Goal: Task Accomplishment & Management: Manage account settings

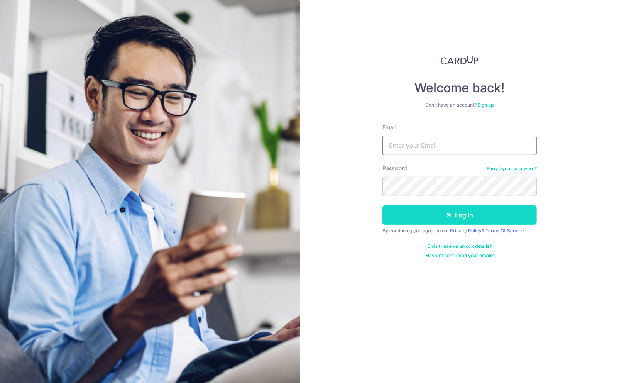
type input "fay.pinera@gmail.com"
click at [435, 213] on button "Log in" at bounding box center [459, 214] width 154 height 19
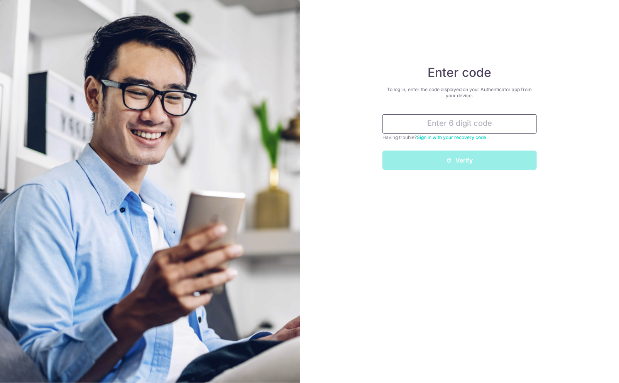
click at [435, 132] on input "text" at bounding box center [459, 123] width 154 height 19
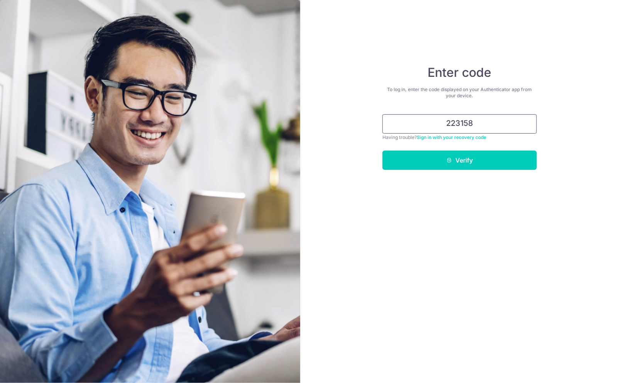
type input "223158"
click at [382, 151] on button "Verify" at bounding box center [459, 160] width 154 height 19
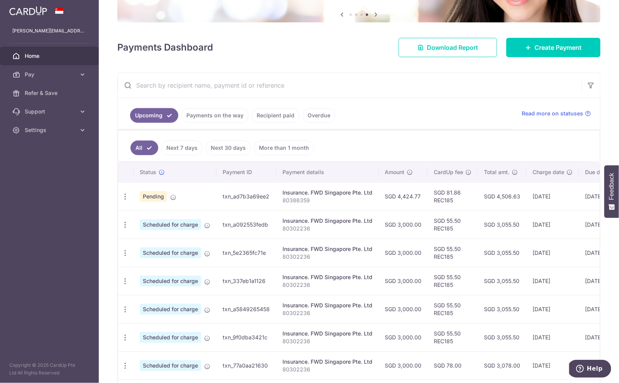
scroll to position [121, 0]
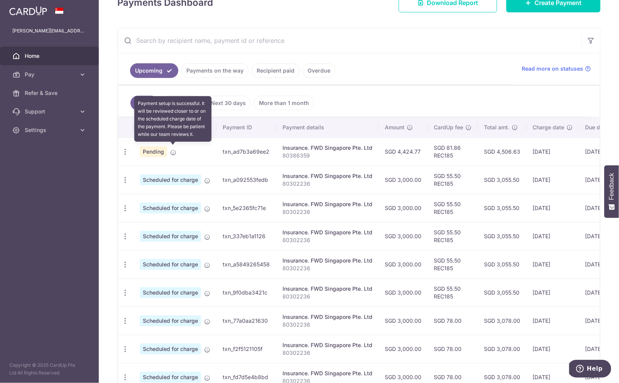
click at [175, 149] on icon at bounding box center [173, 152] width 6 height 6
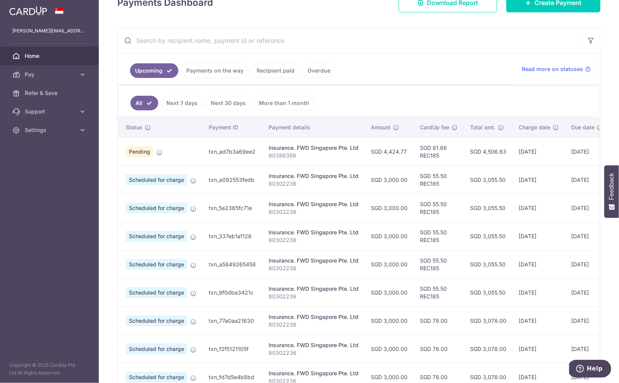
scroll to position [0, 0]
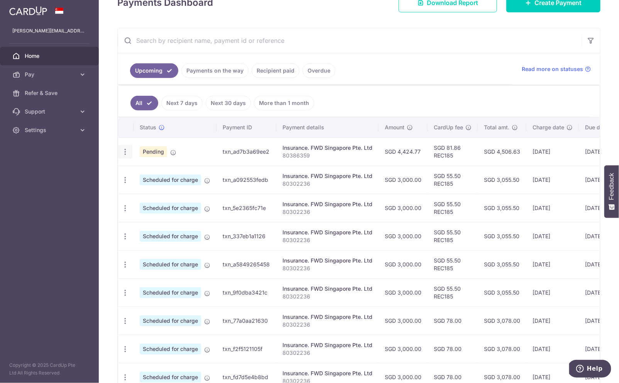
click at [129, 148] on div "Update payment Cancel payment Upload doc" at bounding box center [125, 152] width 14 height 14
click at [125, 148] on icon "button" at bounding box center [125, 152] width 8 height 8
click at [149, 168] on span "Update payment" at bounding box center [166, 172] width 52 height 9
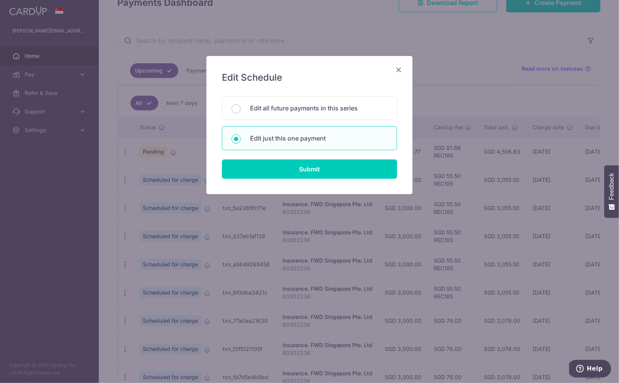
click at [399, 71] on icon "Close" at bounding box center [398, 70] width 9 height 10
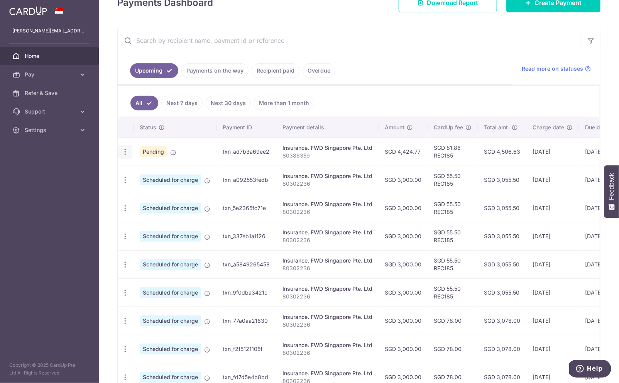
click at [126, 151] on icon "button" at bounding box center [125, 152] width 8 height 8
click at [142, 208] on span "Upload doc" at bounding box center [166, 210] width 52 height 9
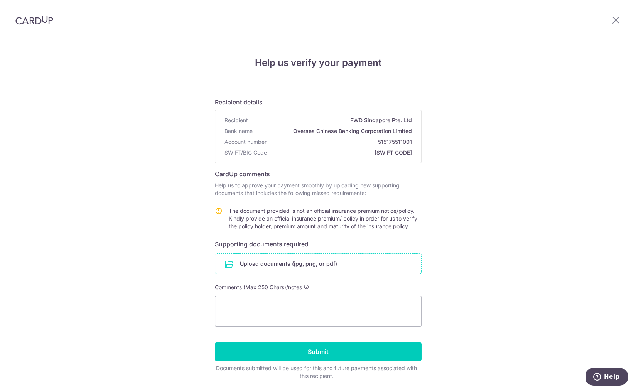
click at [259, 265] on input "file" at bounding box center [318, 264] width 206 height 20
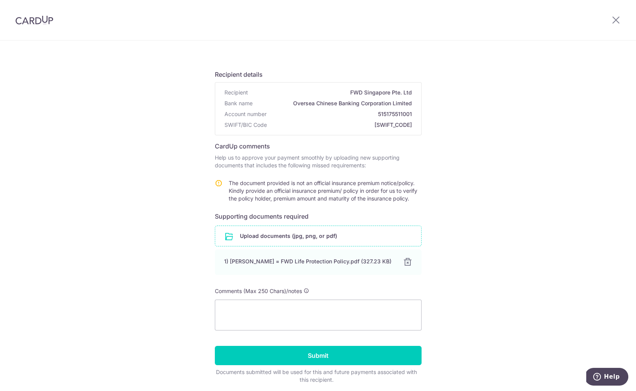
scroll to position [55, 0]
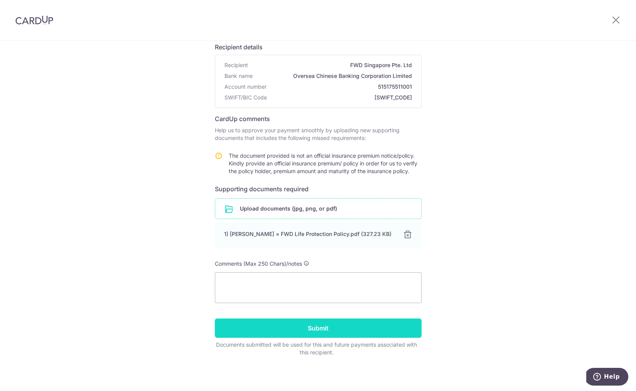
click at [315, 323] on input "Submit" at bounding box center [318, 328] width 207 height 19
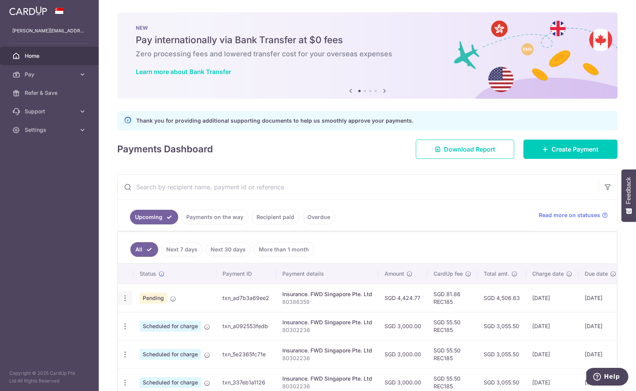
click at [124, 296] on icon "button" at bounding box center [125, 298] width 8 height 8
click at [314, 294] on div "Insurance. FWD Singapore Pte. Ltd" at bounding box center [327, 295] width 90 height 8
click at [124, 299] on icon "button" at bounding box center [125, 298] width 8 height 8
click at [386, 91] on icon at bounding box center [384, 91] width 9 height 10
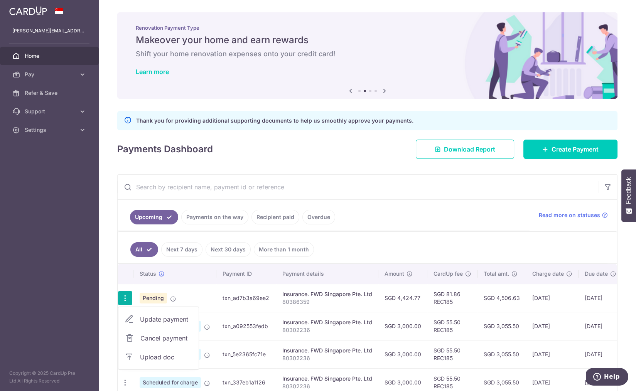
click at [387, 91] on icon at bounding box center [384, 91] width 9 height 10
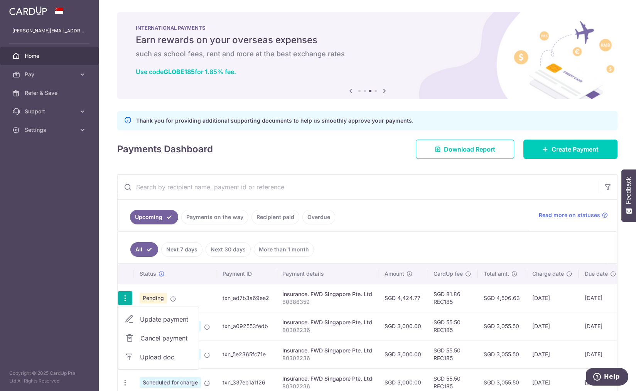
click at [387, 91] on icon at bounding box center [384, 91] width 9 height 10
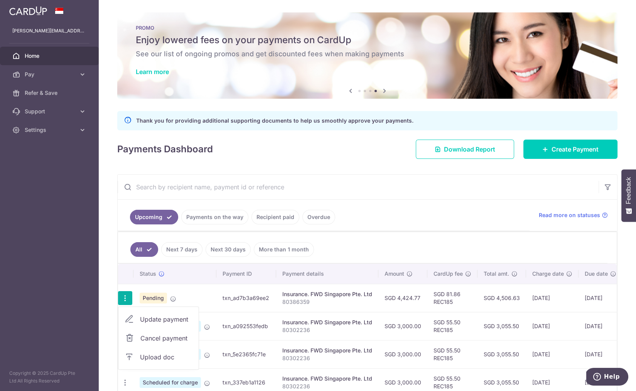
click at [348, 91] on icon at bounding box center [350, 91] width 9 height 10
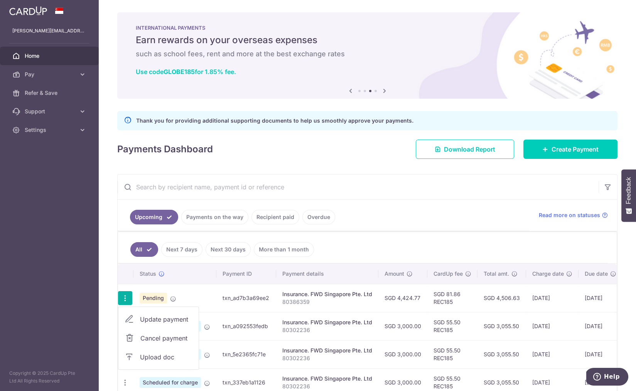
click at [384, 93] on icon at bounding box center [384, 91] width 9 height 10
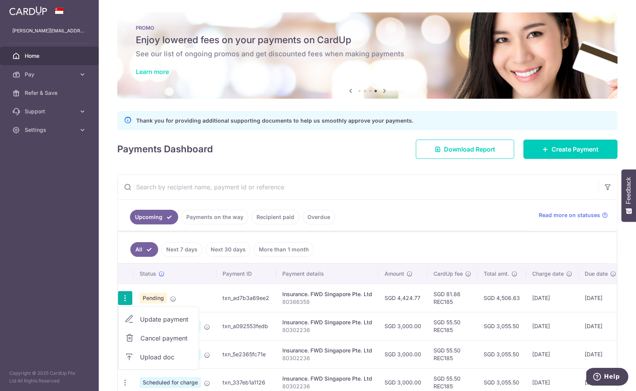
click at [167, 72] on link "Learn more" at bounding box center [152, 72] width 33 height 8
